Goal: Task Accomplishment & Management: Use online tool/utility

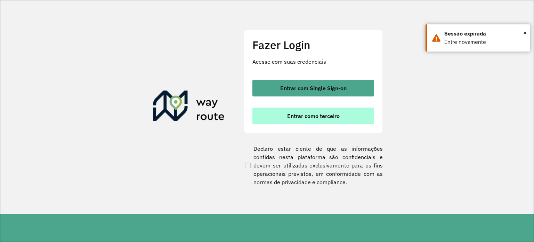
click at [345, 121] on button "Entrar como terceiro" at bounding box center [313, 115] width 122 height 17
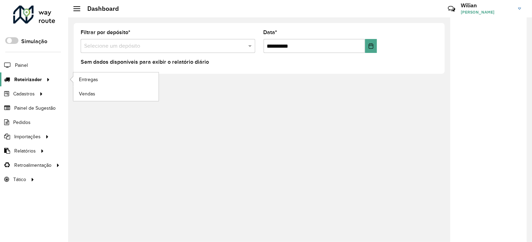
click at [29, 73] on link "Roteirizador" at bounding box center [26, 79] width 52 height 14
click at [100, 81] on link "Entregas" at bounding box center [115, 79] width 85 height 14
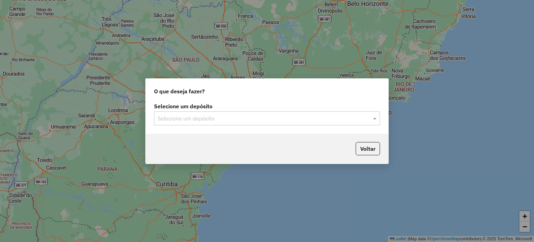
click at [196, 121] on input "text" at bounding box center [260, 118] width 205 height 8
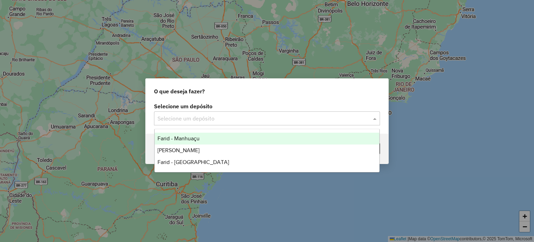
click at [189, 138] on span "Farid - Manhuaçu" at bounding box center [179, 138] width 42 height 6
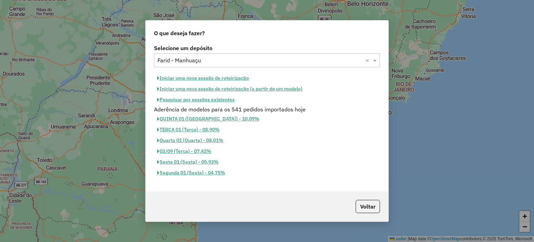
click at [202, 80] on button "Iniciar uma nova sessão de roteirização" at bounding box center [203, 78] width 98 height 11
select select "*"
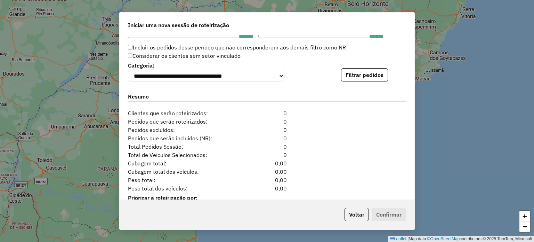
scroll to position [716, 0]
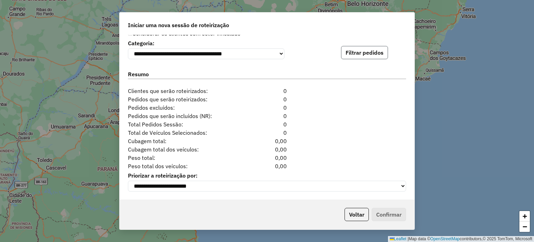
click at [359, 52] on button "Filtrar pedidos" at bounding box center [364, 52] width 47 height 13
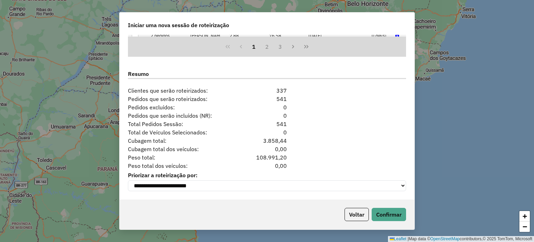
scroll to position [860, 0]
click at [385, 214] on button "Confirmar" at bounding box center [389, 214] width 34 height 13
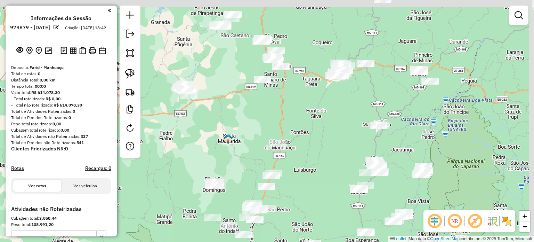
drag, startPoint x: 451, startPoint y: 106, endPoint x: 319, endPoint y: 153, distance: 140.2
click at [320, 153] on div "Janela de atendimento Grade de atendimento Capacidade Transportadoras Veículos …" at bounding box center [267, 121] width 534 height 242
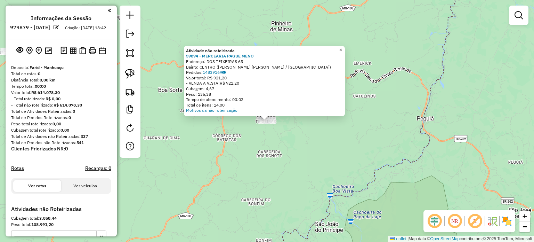
click at [342, 48] on span "×" at bounding box center [340, 50] width 3 height 6
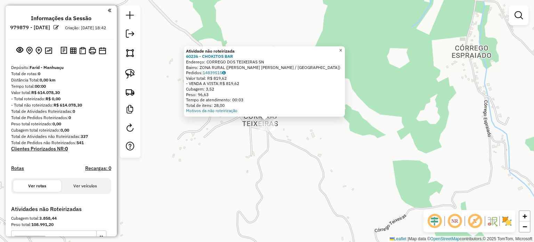
click at [342, 48] on span "×" at bounding box center [340, 50] width 3 height 6
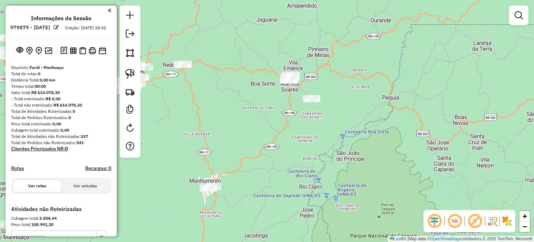
drag, startPoint x: 341, startPoint y: 89, endPoint x: 336, endPoint y: 103, distance: 15.1
click at [336, 103] on div "Janela de atendimento Grade de atendimento Capacidade Transportadoras Veículos …" at bounding box center [267, 121] width 534 height 242
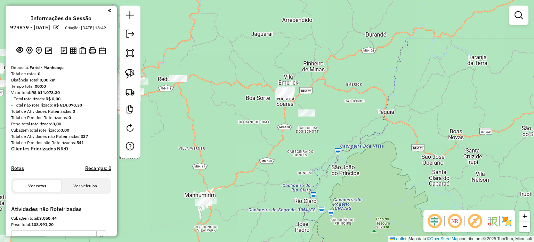
drag, startPoint x: 131, startPoint y: 70, endPoint x: 161, endPoint y: 73, distance: 30.8
click at [131, 70] on img at bounding box center [130, 74] width 10 height 10
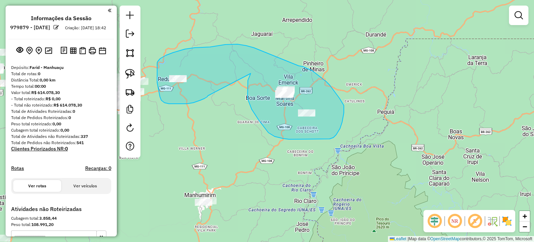
drag, startPoint x: 251, startPoint y: 73, endPoint x: 208, endPoint y: 96, distance: 47.9
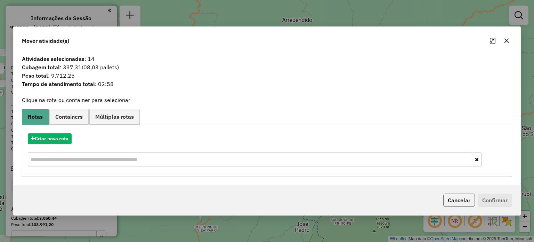
click at [461, 200] on button "Cancelar" at bounding box center [459, 199] width 32 height 13
